Goal: Navigation & Orientation: Find specific page/section

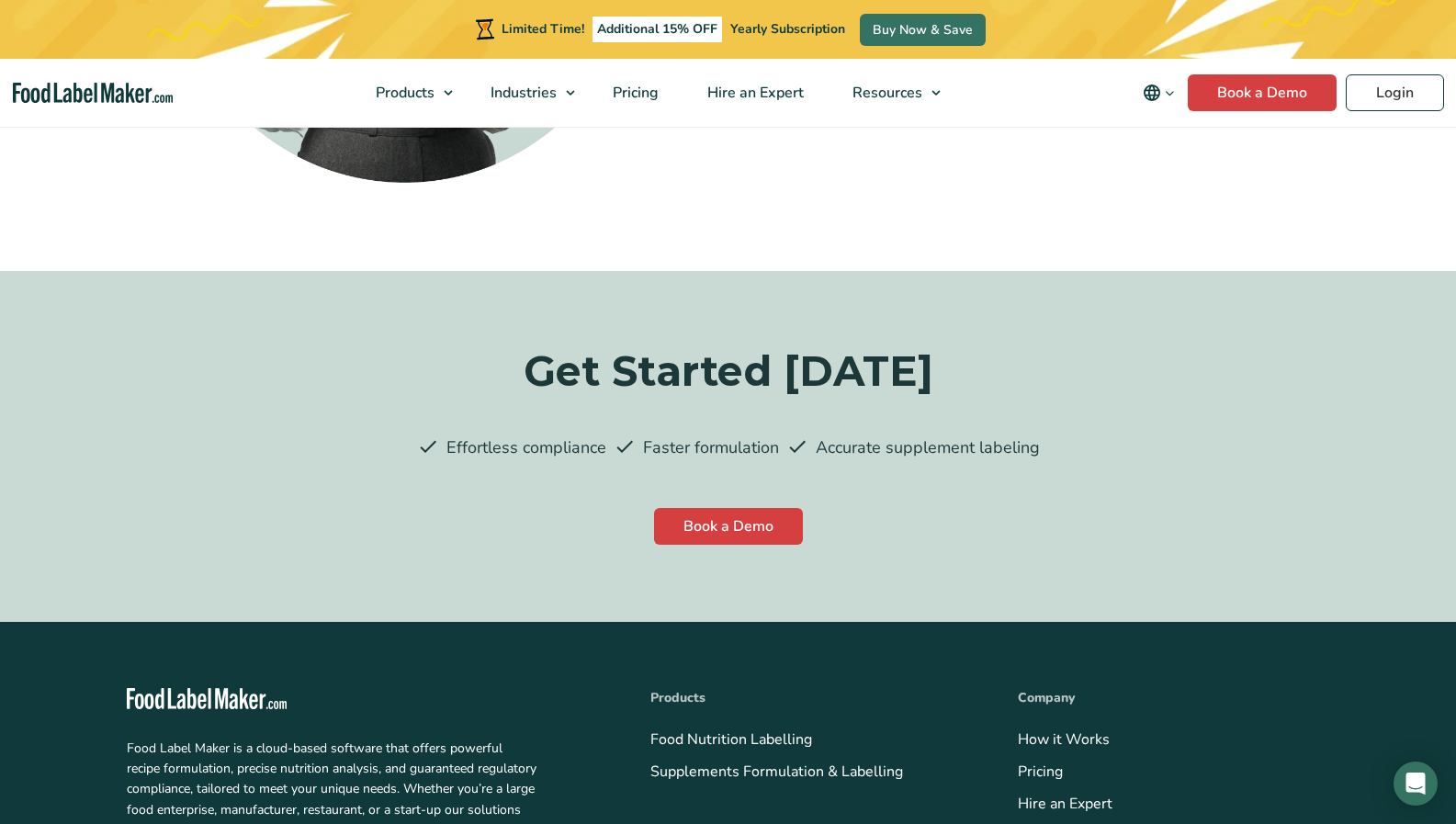
scroll to position [5066, 0]
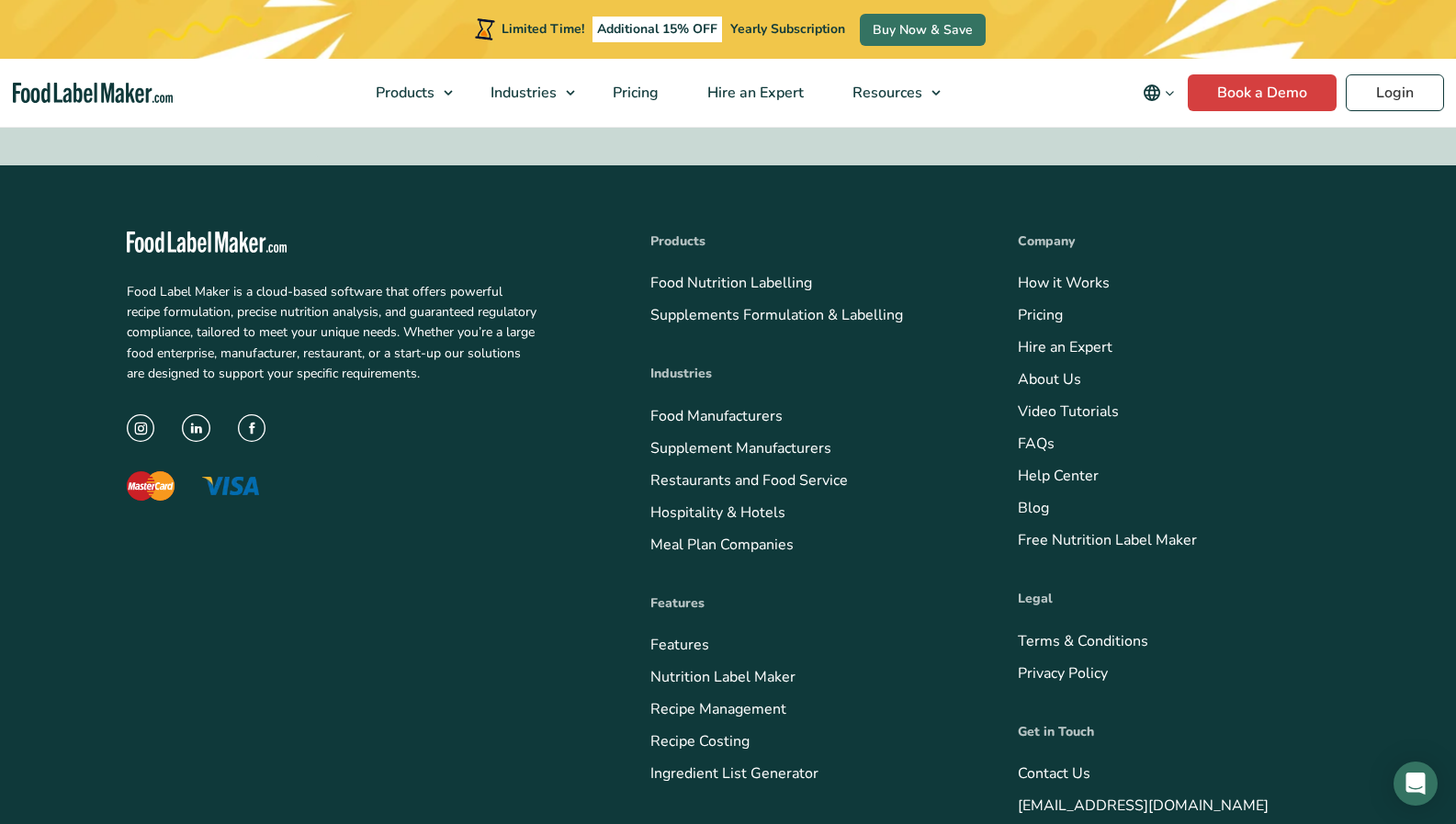
click at [1018, 663] on link "Privacy Policy" at bounding box center [1063, 673] width 90 height 20
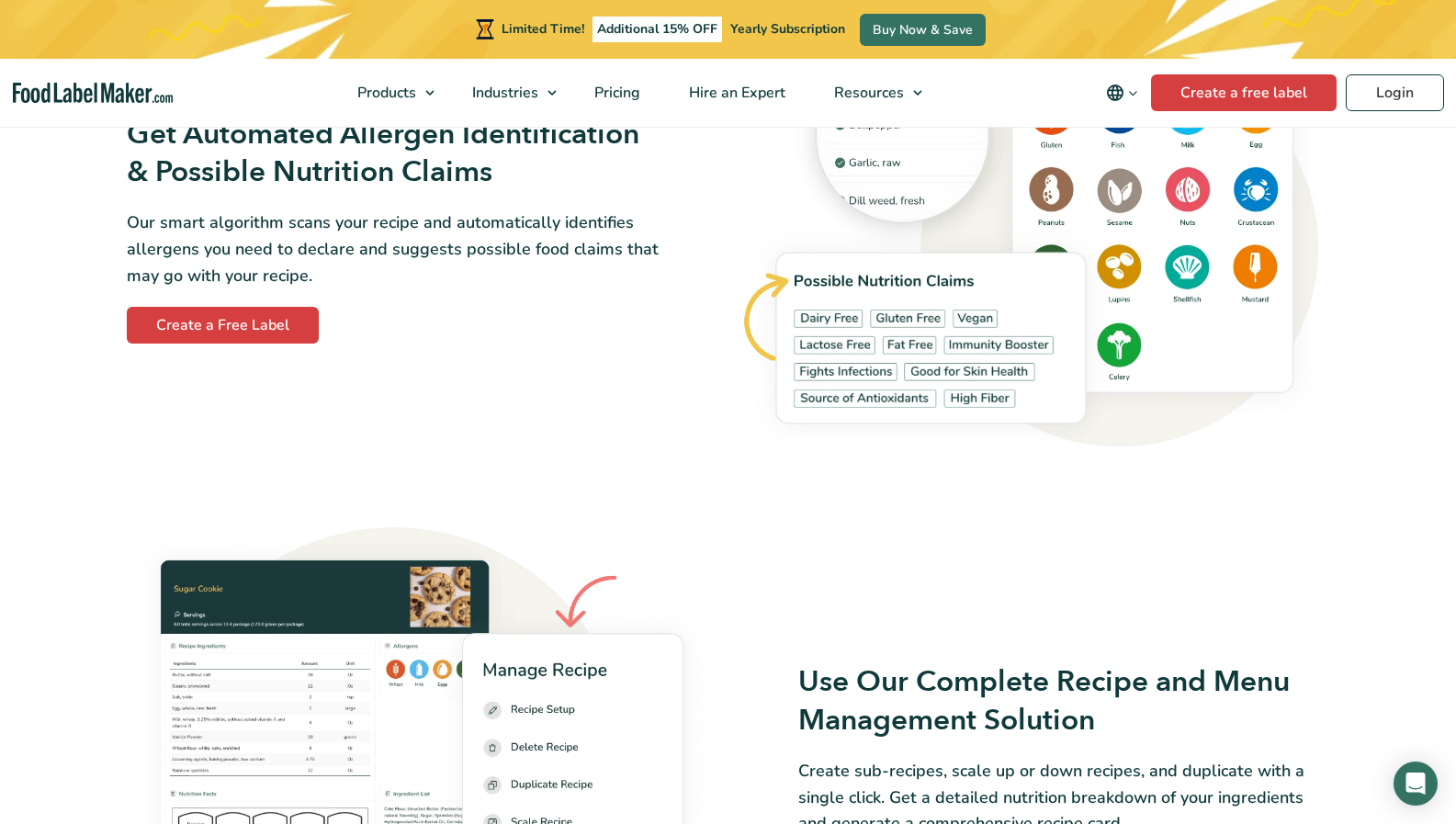
scroll to position [2018, 0]
